Goal: Check status: Check status

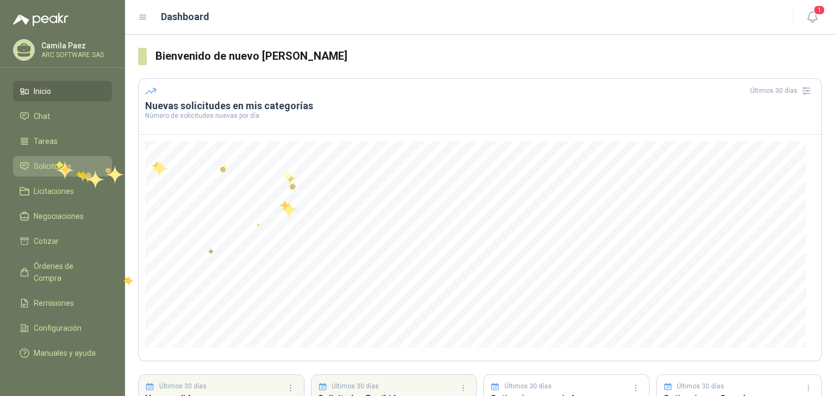
click at [55, 161] on span "Solicitudes" at bounding box center [52, 166] width 37 height 12
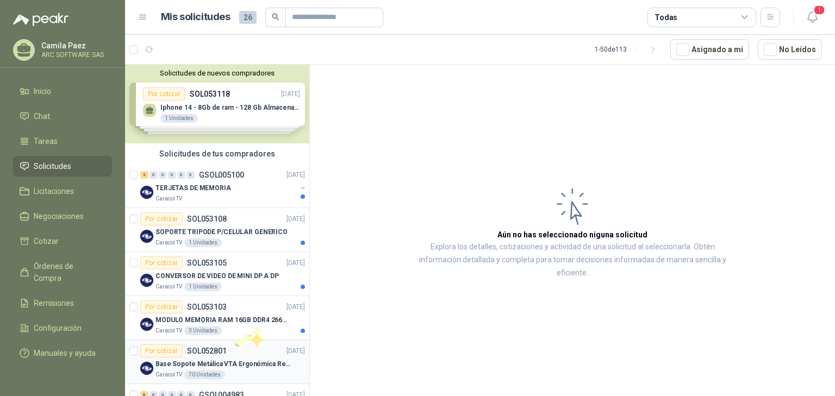
click at [221, 362] on p "Base Sopote Metálica VTA Ergonómica Retráctil para Portátil" at bounding box center [222, 364] width 135 height 10
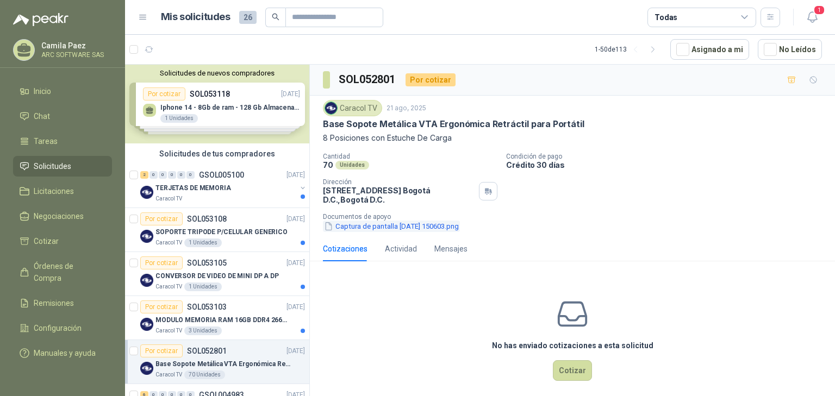
click at [434, 224] on button "Captura de pantalla [DATE] 150603.png" at bounding box center [391, 226] width 137 height 11
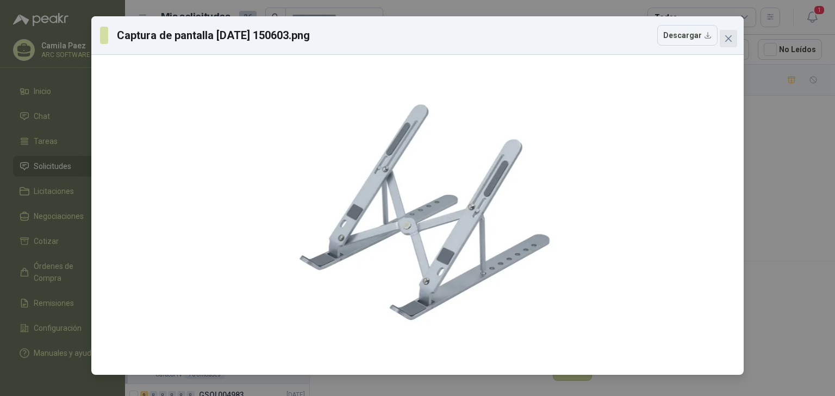
click at [728, 38] on icon "close" at bounding box center [728, 38] width 7 height 7
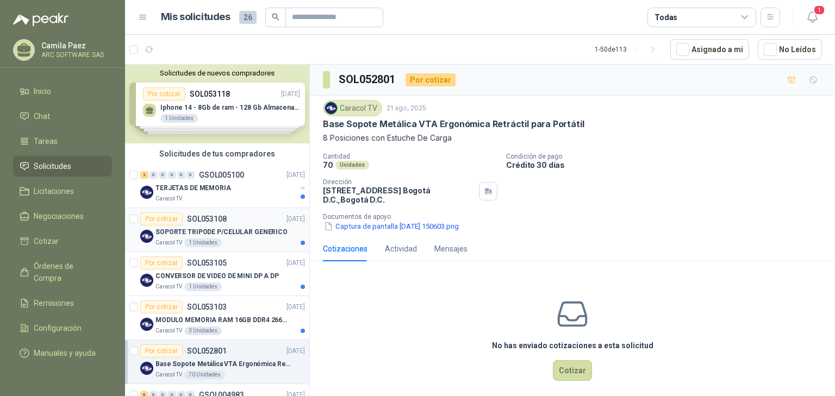
click at [199, 221] on p "SOL053108" at bounding box center [207, 219] width 40 height 8
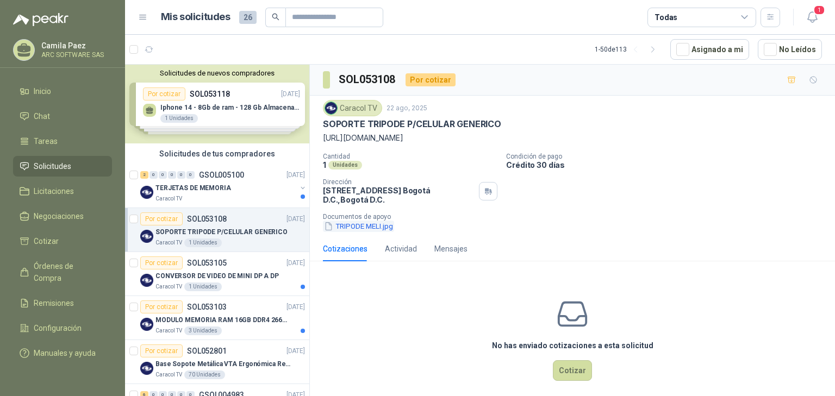
click at [394, 232] on button "TRIPODE MELI.jpg" at bounding box center [358, 226] width 71 height 11
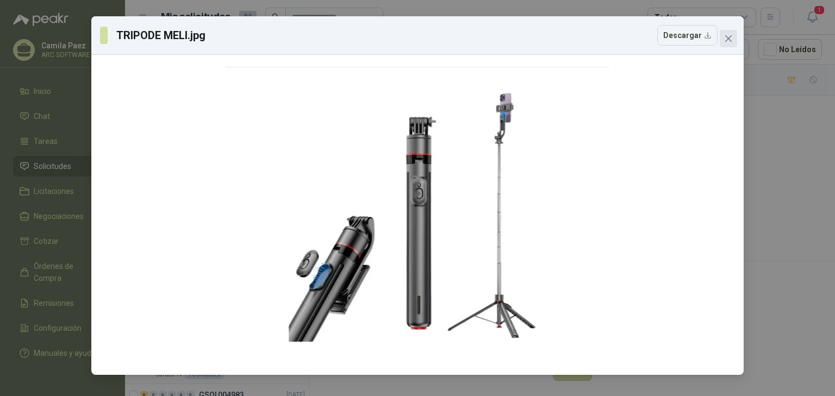
click at [728, 36] on icon "close" at bounding box center [728, 38] width 9 height 9
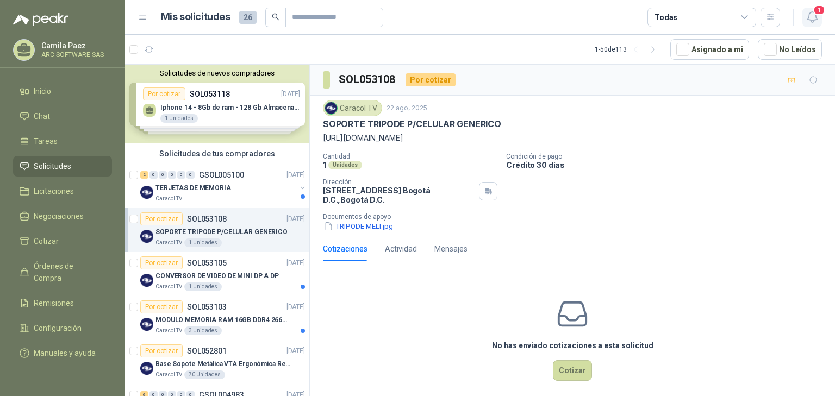
click at [810, 20] on icon "button" at bounding box center [812, 17] width 14 height 14
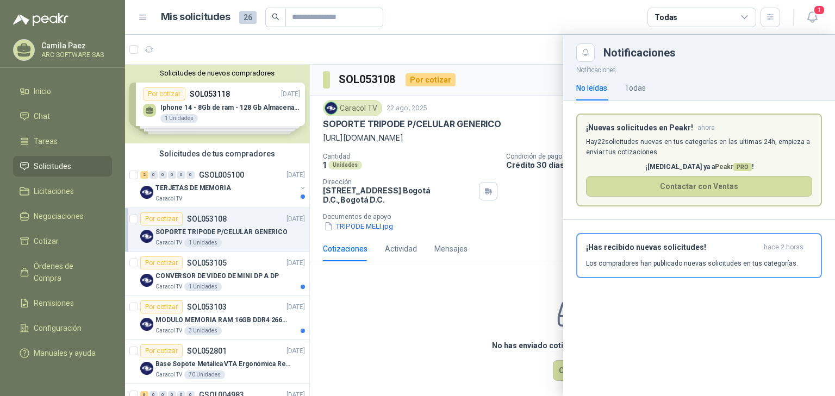
click at [374, 324] on div at bounding box center [480, 215] width 710 height 361
